Goal: Information Seeking & Learning: Learn about a topic

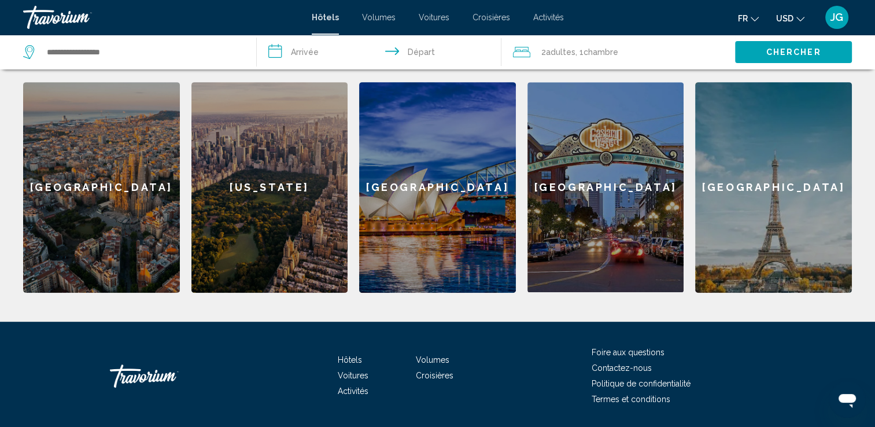
scroll to position [511, 0]
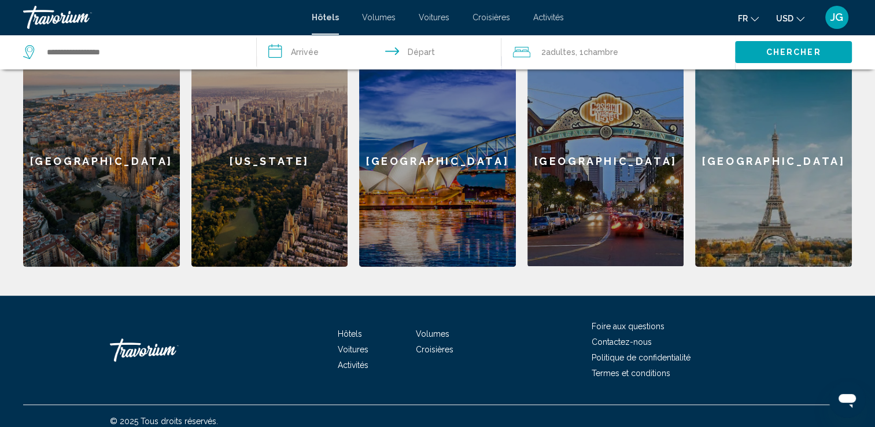
click at [623, 322] on span "Foire aux questions" at bounding box center [628, 326] width 73 height 9
